Goal: Register for event/course

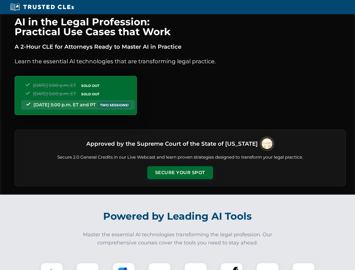
click at [180, 173] on button "Secure Your Spot" at bounding box center [180, 172] width 66 height 13
click at [52, 267] on img at bounding box center [52, 274] width 16 height 16
click at [88, 267] on div at bounding box center [88, 274] width 23 height 23
